Goal: Task Accomplishment & Management: Complete application form

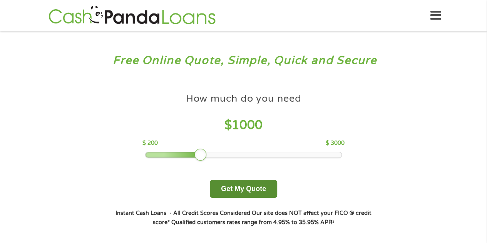
click at [252, 186] on button "Get My Quote" at bounding box center [243, 189] width 67 height 18
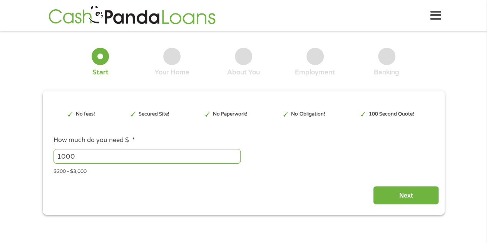
type input "EAIaIQobChMI1Pup2PfLjwMVwwbvAh1Q_AQ4EAAYAiAAEgJXGPD_BwE"
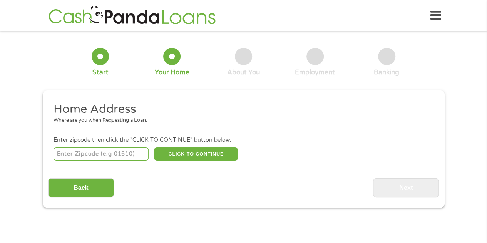
click at [130, 147] on input "number" at bounding box center [100, 153] width 95 height 13
type input "85326"
click at [200, 149] on button "CLICK TO CONTINUE" at bounding box center [196, 153] width 84 height 13
type input "85326"
type input "Buckeye"
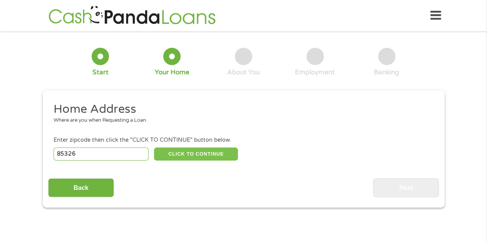
select select "[US_STATE]"
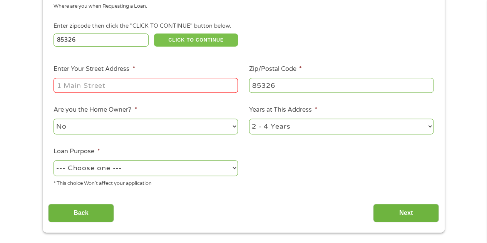
scroll to position [122, 0]
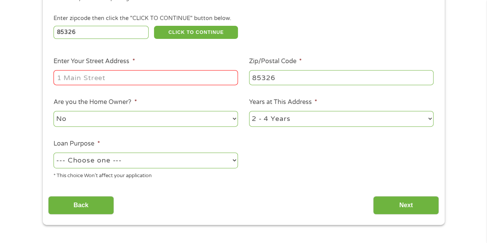
click at [98, 80] on input "Enter Your Street Address *" at bounding box center [145, 77] width 184 height 15
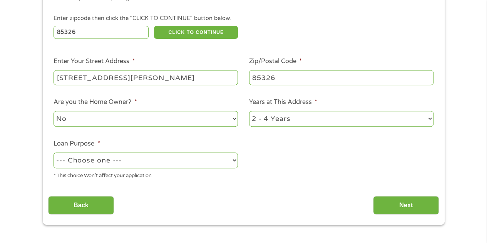
type input "[STREET_ADDRESS][PERSON_NAME]"
click at [207, 163] on select "--- Choose one --- Pay Bills Debt Consolidation Home Improvement Major Purchase…" at bounding box center [145, 160] width 184 height 16
select select "other"
click at [53, 153] on select "--- Choose one --- Pay Bills Debt Consolidation Home Improvement Major Purchase…" at bounding box center [145, 160] width 184 height 16
click at [396, 203] on input "Next" at bounding box center [406, 205] width 66 height 19
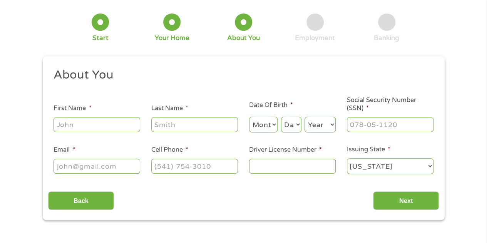
scroll to position [0, 0]
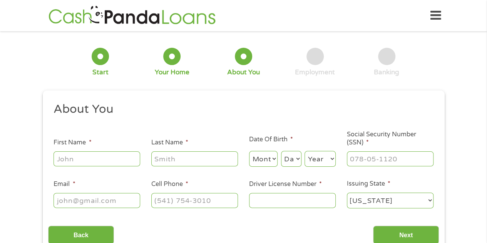
click at [115, 160] on input "First Name *" at bounding box center [96, 158] width 87 height 15
type input "[PERSON_NAME]"
click at [263, 159] on select "Month 1 2 3 4 5 6 7 8 9 10 11 12" at bounding box center [263, 159] width 29 height 16
select select "3"
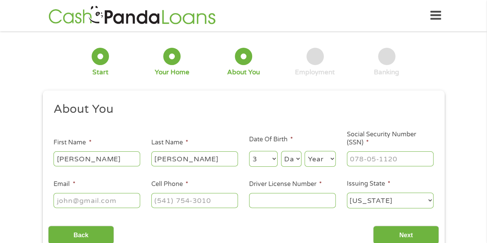
click at [249, 151] on select "Month 1 2 3 4 5 6 7 8 9 10 11 12" at bounding box center [263, 159] width 29 height 16
drag, startPoint x: 294, startPoint y: 157, endPoint x: 294, endPoint y: 153, distance: 3.9
click at [294, 156] on select "Day 1 2 3 4 5 6 7 8 9 10 11 12 13 14 15 16 17 18 19 20 21 22 23 24 25 26 27 28 …" at bounding box center [291, 159] width 20 height 16
select select "8"
click at [281, 151] on select "Day 1 2 3 4 5 6 7 8 9 10 11 12 13 14 15 16 17 18 19 20 21 22 23 24 25 26 27 28 …" at bounding box center [291, 159] width 20 height 16
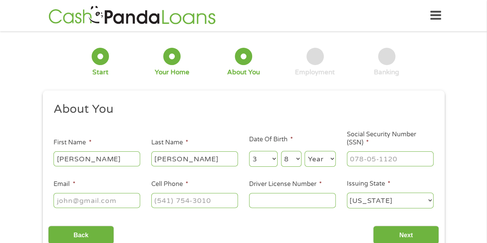
click at [331, 161] on select "Year [DATE] 2006 2005 2004 2003 2002 2001 2000 1999 1998 1997 1996 1995 1994 19…" at bounding box center [319, 159] width 31 height 16
select select "1973"
click at [304, 151] on select "Year [DATE] 2006 2005 2004 2003 2002 2001 2000 1999 1998 1997 1996 1995 1994 19…" at bounding box center [319, 159] width 31 height 16
click at [392, 161] on input "___-__-____" at bounding box center [390, 158] width 87 height 15
type input "560-43-8802"
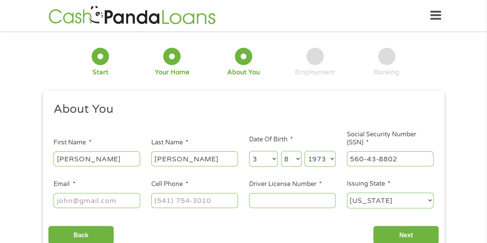
click at [99, 203] on input "Email *" at bounding box center [96, 200] width 87 height 15
type input "[EMAIL_ADDRESS][DOMAIN_NAME]"
click at [167, 200] on input "(___) ___-____" at bounding box center [194, 200] width 87 height 15
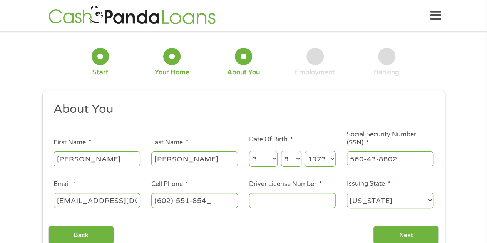
type input "[PHONE_NUMBER]"
click at [277, 200] on input "Driver License Number *" at bounding box center [292, 200] width 87 height 15
type input "D01584403"
click at [383, 198] on select "[US_STATE] [US_STATE] [US_STATE] [US_STATE] [US_STATE] [US_STATE] [US_STATE] [U…" at bounding box center [390, 200] width 87 height 16
click at [347, 193] on select "[US_STATE] [US_STATE] [US_STATE] [US_STATE] [US_STATE] [US_STATE] [US_STATE] [U…" at bounding box center [390, 200] width 87 height 16
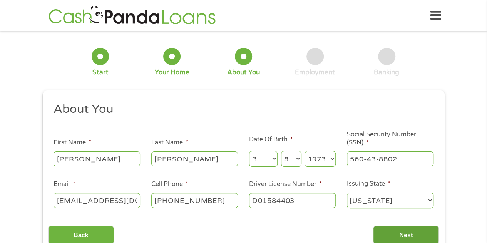
click at [420, 233] on input "Next" at bounding box center [406, 234] width 66 height 19
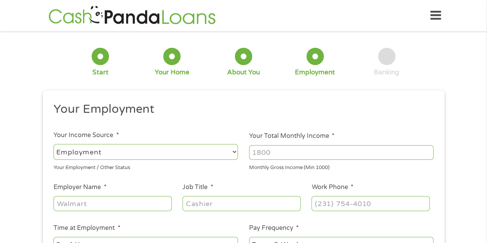
click at [189, 151] on select "--- Choose one --- Employment [DEMOGRAPHIC_DATA] Benefits" at bounding box center [145, 152] width 184 height 16
click at [266, 154] on input "Your Total Monthly Income *" at bounding box center [341, 152] width 184 height 15
drag, startPoint x: 364, startPoint y: 152, endPoint x: 217, endPoint y: 150, distance: 146.6
click at [217, 150] on ul "Your Employment Your Income Source * --- Choose one --- Employment [DEMOGRAPHIC…" at bounding box center [243, 201] width 391 height 199
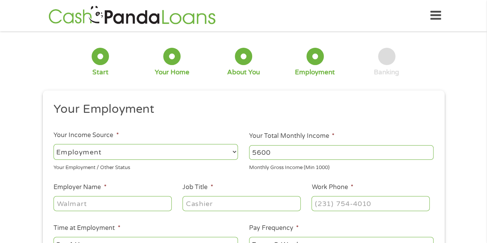
type input "5600"
click at [114, 202] on input "Employer Name *" at bounding box center [112, 203] width 118 height 15
type input "[PERSON_NAME] Genex"
click at [229, 203] on input "Job Title *" at bounding box center [241, 203] width 118 height 15
type input "Team Leas"
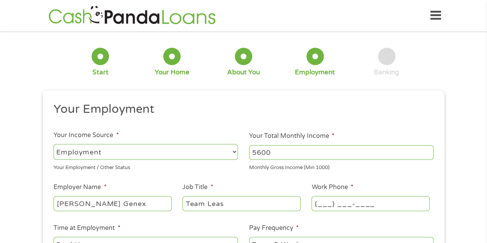
click at [357, 206] on input "(___) ___-____" at bounding box center [370, 203] width 118 height 15
type input "[PHONE_NUMBER]"
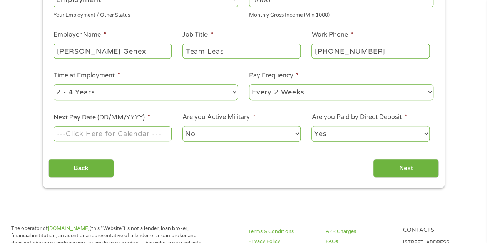
scroll to position [191, 0]
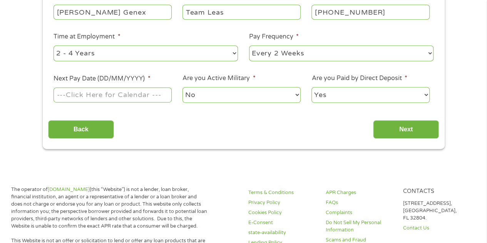
click at [117, 94] on input "Next Pay Date (DD/MM/YYYY) *" at bounding box center [112, 94] width 118 height 15
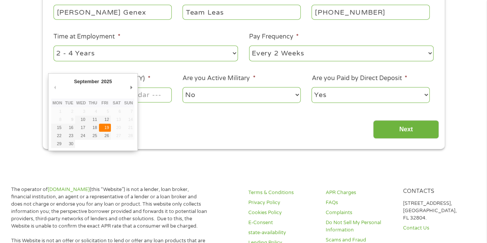
type input "[DATE]"
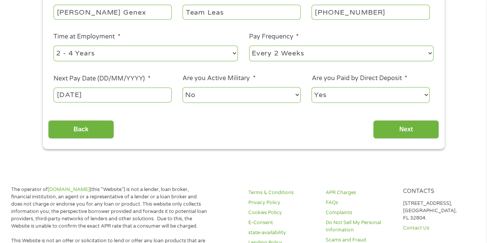
click at [284, 94] on select "No Yes" at bounding box center [241, 95] width 118 height 16
click at [412, 124] on input "Next" at bounding box center [406, 129] width 66 height 19
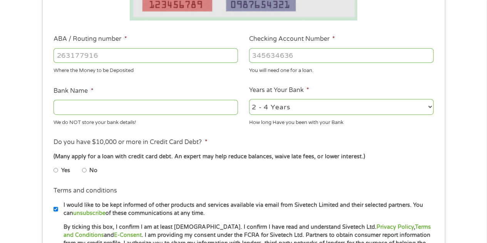
scroll to position [214, 0]
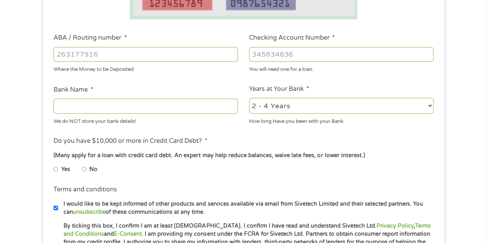
click at [203, 107] on input "Bank Name *" at bounding box center [145, 106] width 184 height 15
click at [169, 58] on input "ABA / Routing number *" at bounding box center [145, 54] width 184 height 15
type input "031101334"
type input "SoFi Bank, National Association"
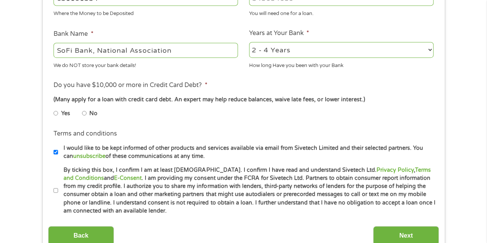
scroll to position [295, 0]
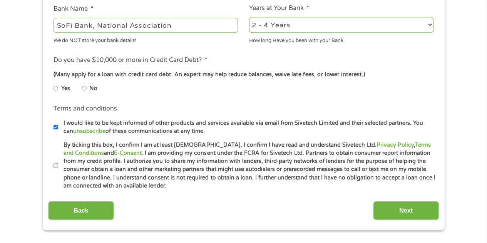
type input "031101334"
click at [84, 86] on input "No" at bounding box center [84, 88] width 5 height 12
radio input "true"
click at [58, 166] on label "By ticking this box, I confirm I am at least [DEMOGRAPHIC_DATA]. I confirm I ha…" at bounding box center [246, 165] width 377 height 49
click at [58, 166] on input "By ticking this box, I confirm I am at least [DEMOGRAPHIC_DATA]. I confirm I ha…" at bounding box center [55, 165] width 5 height 12
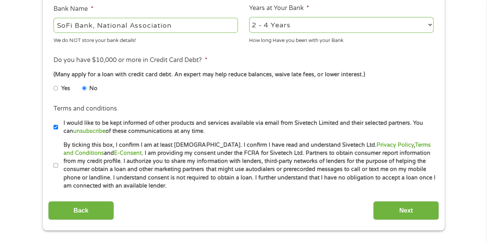
checkbox input "true"
click at [419, 212] on input "Next" at bounding box center [406, 210] width 66 height 19
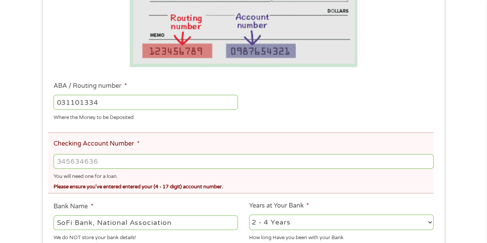
scroll to position [229, 0]
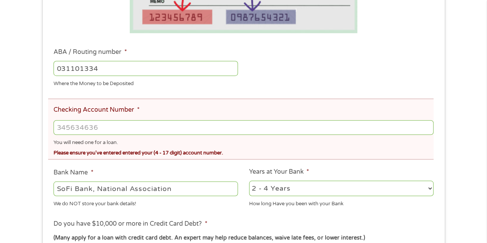
click at [117, 125] on input "Checking Account Number *" at bounding box center [242, 127] width 379 height 15
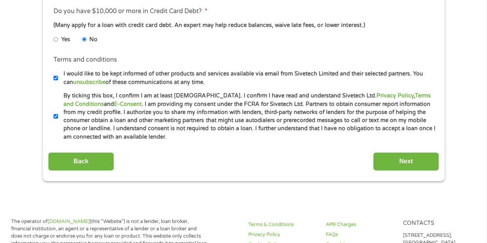
scroll to position [498, 0]
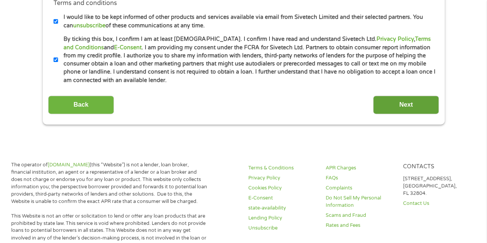
type input "411016838365"
click at [417, 109] on input "Next" at bounding box center [406, 104] width 66 height 19
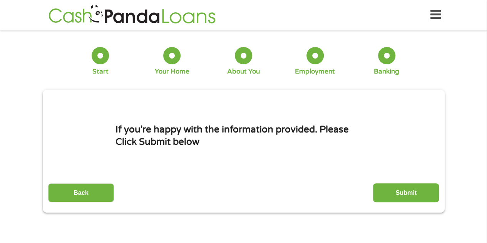
scroll to position [0, 0]
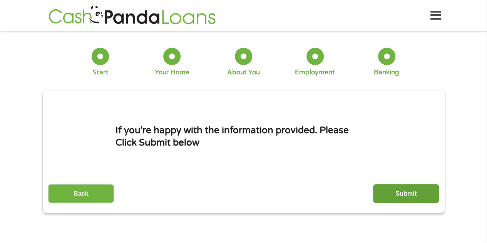
click at [405, 192] on input "Submit" at bounding box center [406, 193] width 66 height 19
